Goal: Communication & Community: Ask a question

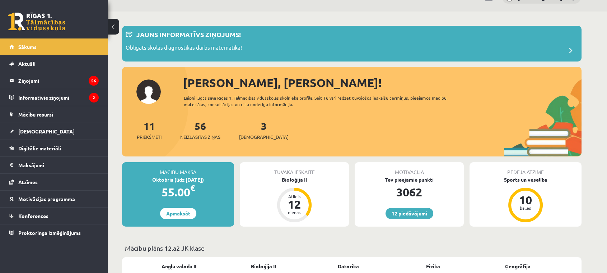
scroll to position [65, 0]
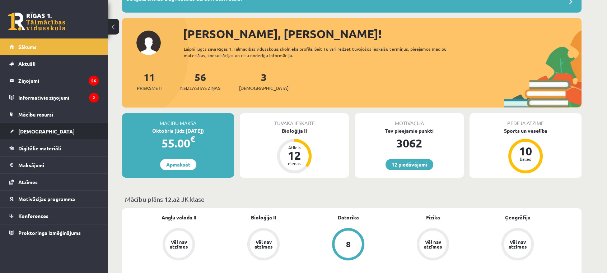
click at [26, 130] on span "[DEMOGRAPHIC_DATA]" at bounding box center [46, 131] width 56 height 6
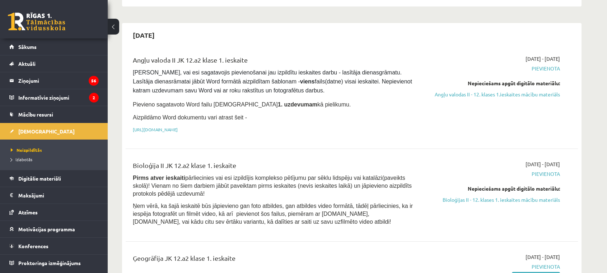
scroll to position [359, 0]
click at [29, 80] on legend "Ziņojumi 56" at bounding box center [58, 80] width 80 height 17
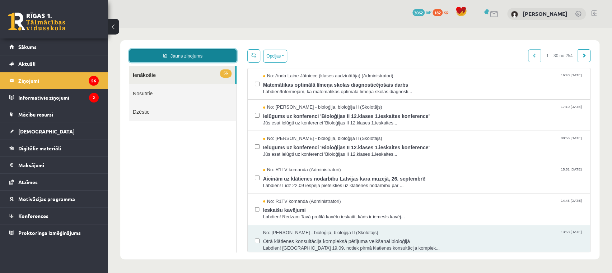
click at [177, 57] on link "Jauns ziņojums" at bounding box center [182, 55] width 107 height 13
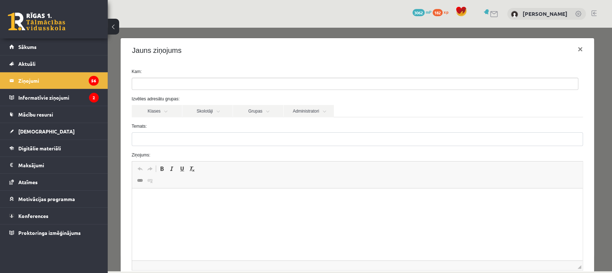
click at [180, 85] on ul at bounding box center [355, 83] width 446 height 11
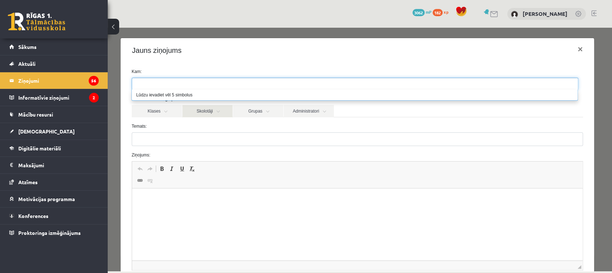
click at [202, 108] on link "Skolotāji" at bounding box center [207, 111] width 50 height 12
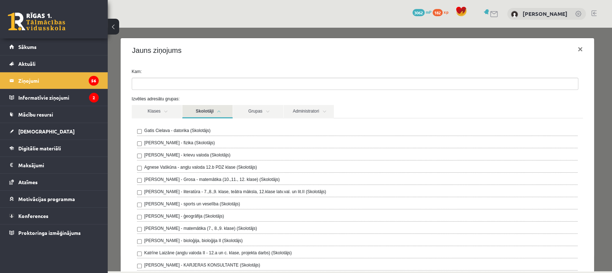
click at [192, 180] on label "[PERSON_NAME] - Grosa - matemātika (10.,11., 12. klase) (Skolotājs)" at bounding box center [211, 179] width 135 height 6
click at [221, 114] on link "Skolotāji" at bounding box center [207, 111] width 50 height 13
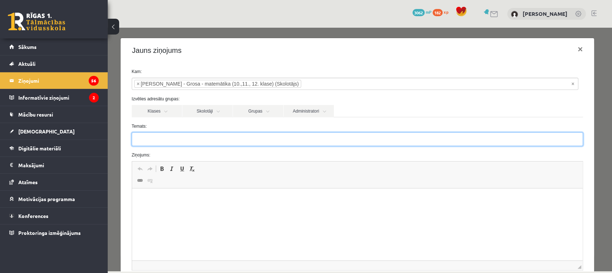
click at [169, 143] on input "Temats:" at bounding box center [357, 139] width 451 height 14
type input "**********"
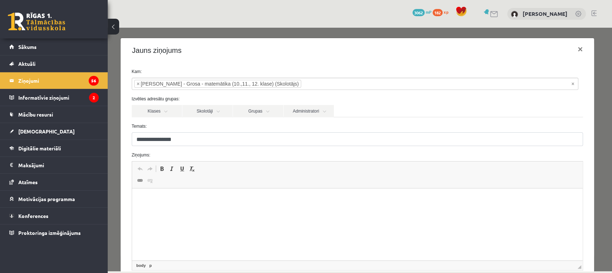
click at [143, 198] on p "Editor, wiswyg-editor-47433752929200-1758459883-165" at bounding box center [357, 199] width 436 height 8
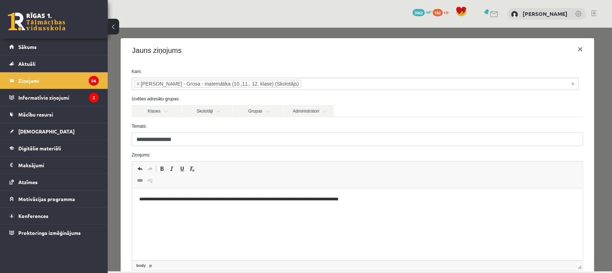
click at [297, 199] on p "**********" at bounding box center [355, 199] width 432 height 8
click at [397, 196] on p "**********" at bounding box center [355, 199] width 432 height 8
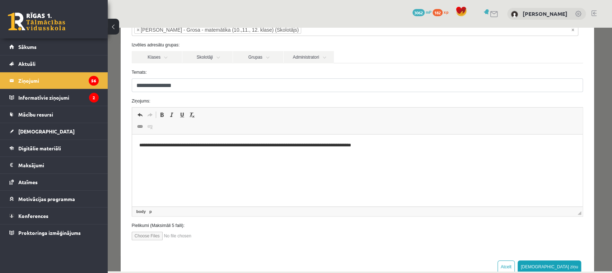
scroll to position [74, 0]
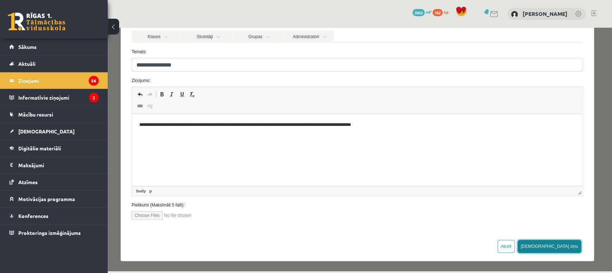
click at [570, 247] on button "[DEMOGRAPHIC_DATA] ziņu" at bounding box center [550, 245] width 64 height 13
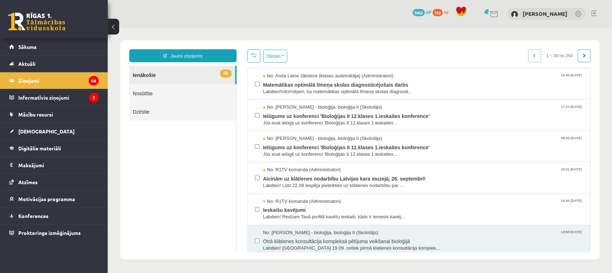
scroll to position [0, 0]
